Goal: Task Accomplishment & Management: Use online tool/utility

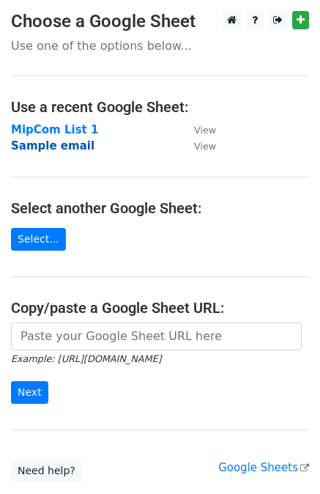
click at [53, 144] on strong "Sample email" at bounding box center [53, 145] width 84 height 13
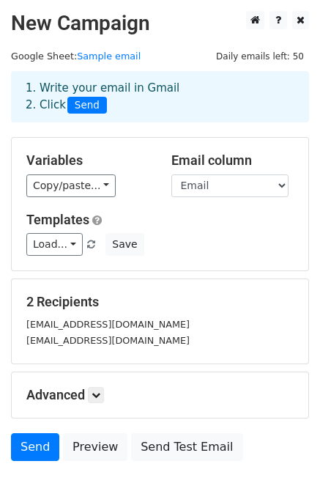
scroll to position [89, 0]
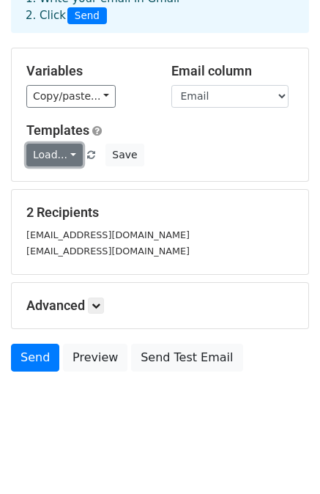
click at [68, 154] on link "Load..." at bounding box center [54, 155] width 56 height 23
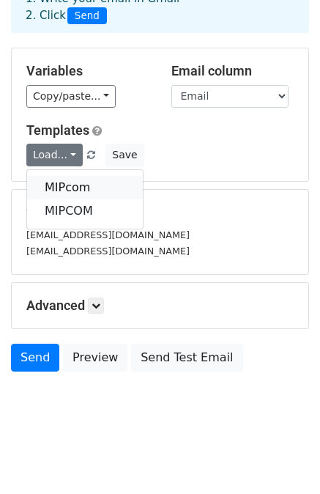
click at [69, 188] on link "MIPcom" at bounding box center [85, 187] width 116 height 23
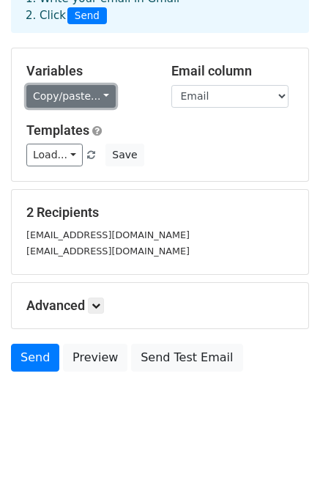
click at [80, 92] on link "Copy/paste..." at bounding box center [70, 96] width 89 height 23
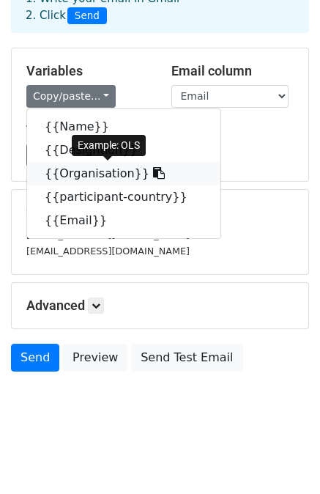
click at [153, 176] on icon at bounding box center [159, 173] width 12 height 12
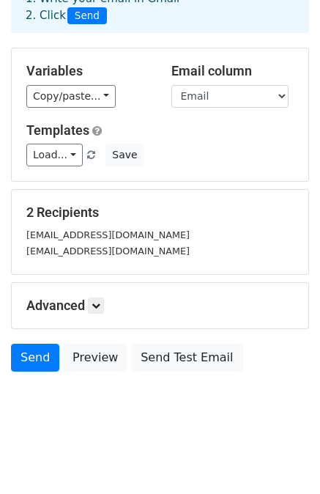
click at [95, 372] on div "Send Preview Send Test Email" at bounding box center [160, 361] width 320 height 35
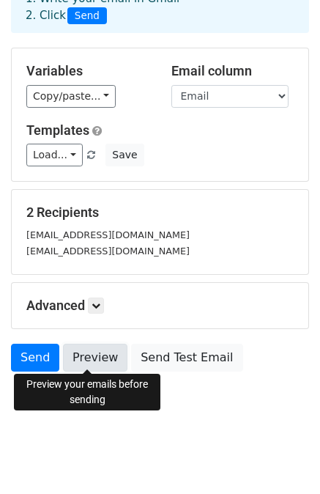
click at [97, 358] on link "Preview" at bounding box center [95, 358] width 64 height 28
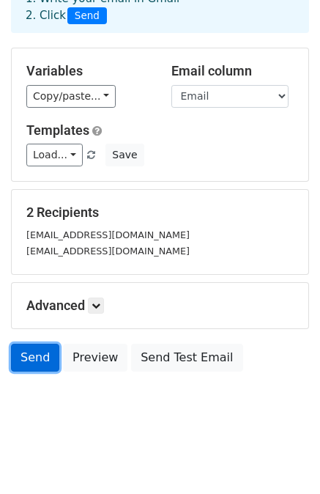
click at [33, 350] on link "Send" at bounding box center [35, 358] width 48 height 28
